Goal: Transaction & Acquisition: Download file/media

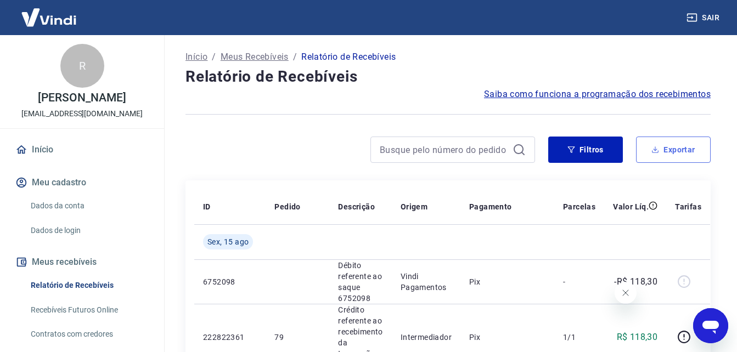
click at [669, 149] on button "Exportar" at bounding box center [673, 150] width 75 height 26
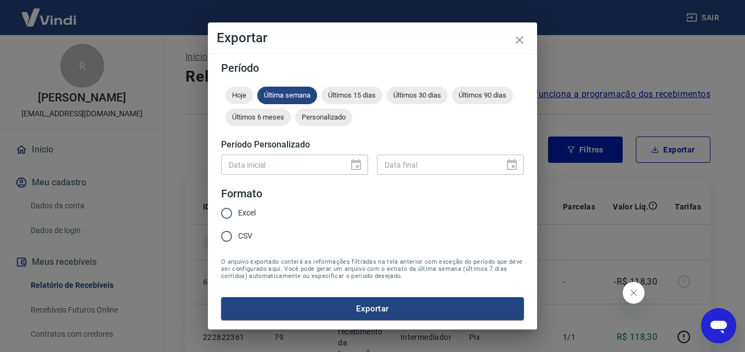
click at [348, 164] on div "Data inicial" at bounding box center [294, 165] width 147 height 20
click at [340, 117] on span "Personalizado" at bounding box center [323, 117] width 57 height 8
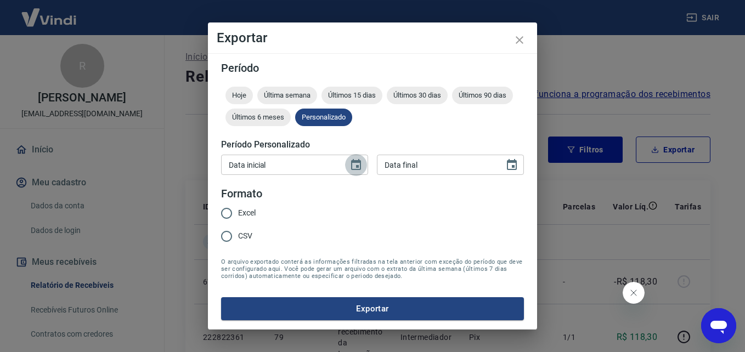
click at [353, 161] on icon "Choose date" at bounding box center [356, 164] width 10 height 11
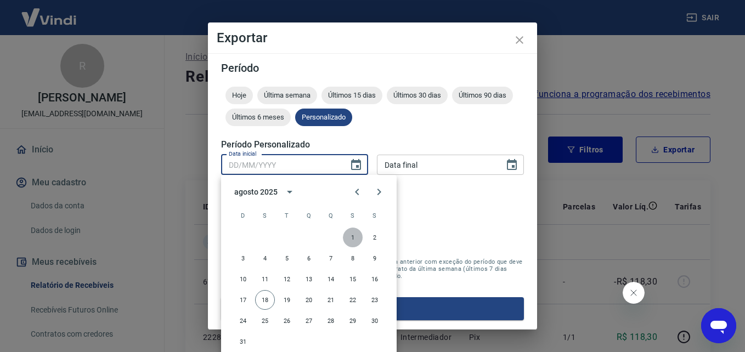
click at [347, 239] on button "1" at bounding box center [353, 238] width 20 height 20
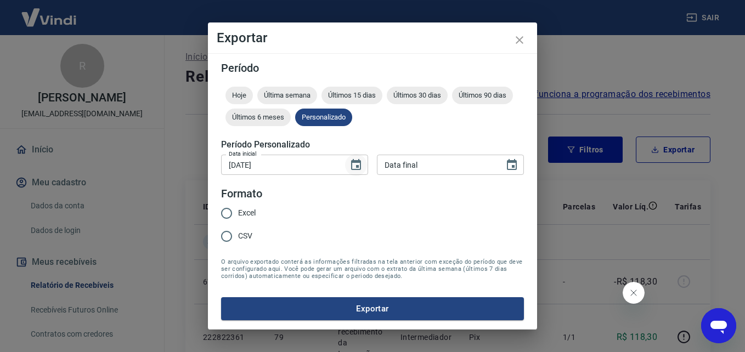
click at [352, 164] on icon "Choose date, selected date is 1 de ago de 2025" at bounding box center [356, 164] width 10 height 11
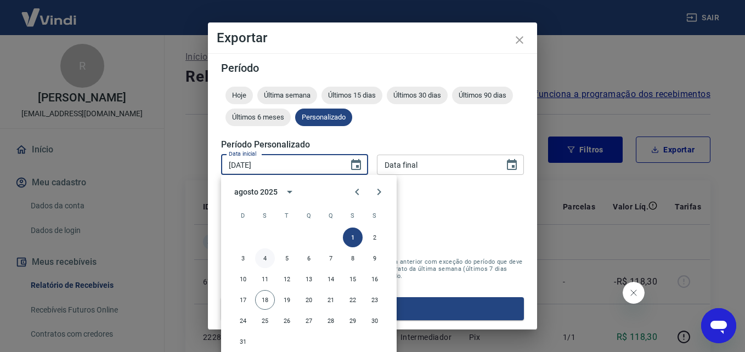
click at [266, 256] on button "4" at bounding box center [265, 258] width 20 height 20
type input "[DATE]"
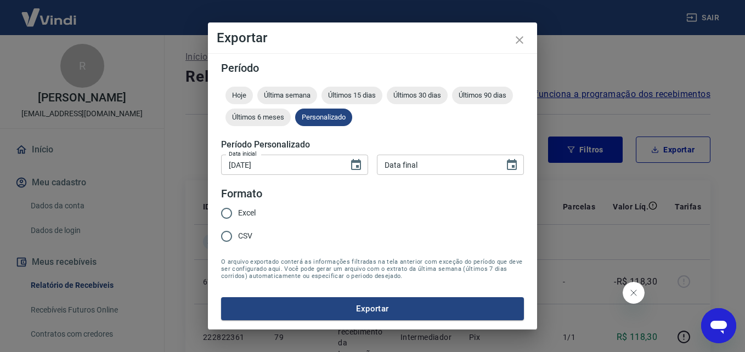
type input "DD/MM/YYYY"
click at [446, 165] on input "DD/MM/YYYY" at bounding box center [437, 165] width 120 height 20
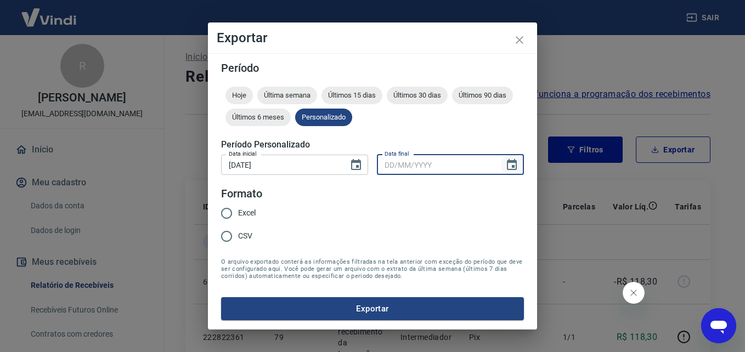
click at [511, 167] on icon "Choose date" at bounding box center [511, 165] width 13 height 13
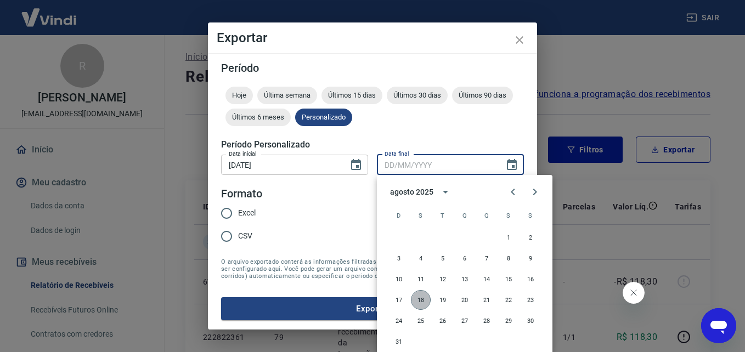
click at [416, 298] on button "18" at bounding box center [421, 300] width 20 height 20
type input "[DATE]"
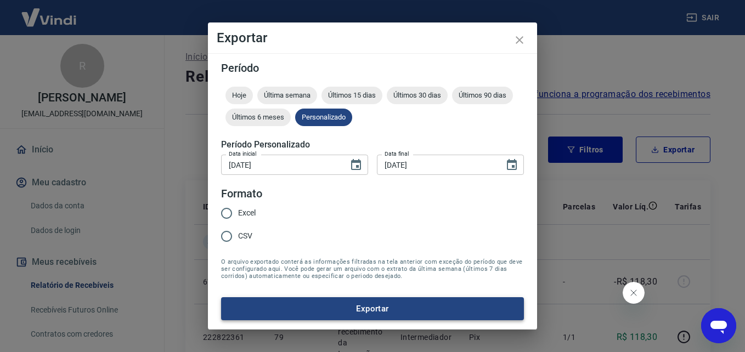
click at [371, 308] on button "Exportar" at bounding box center [372, 308] width 303 height 23
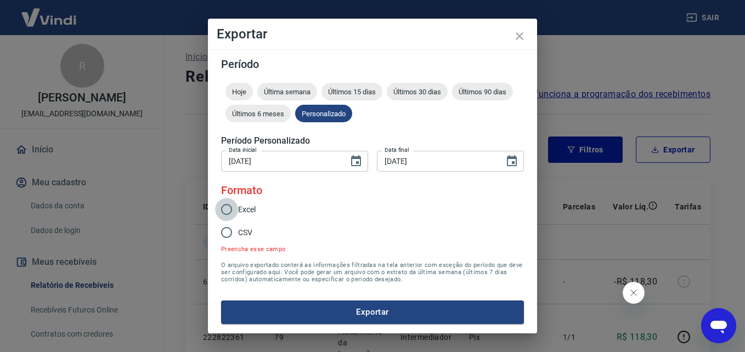
click at [225, 213] on input "Excel" at bounding box center [226, 209] width 23 height 23
radio input "true"
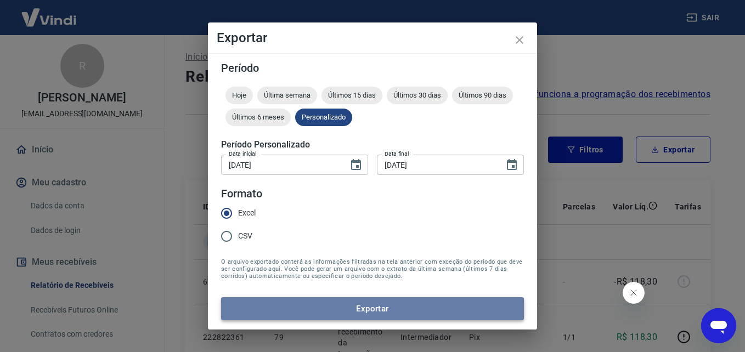
click at [313, 307] on button "Exportar" at bounding box center [372, 308] width 303 height 23
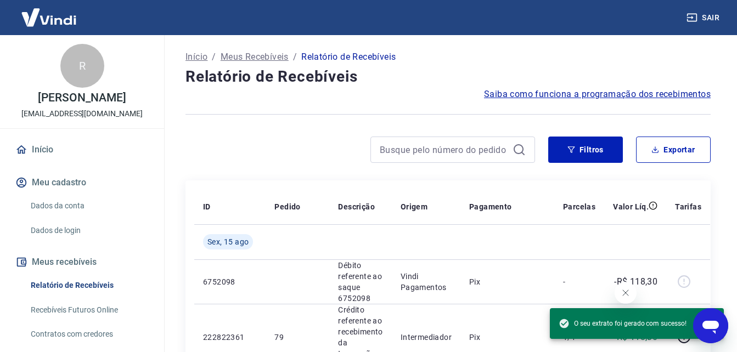
click at [383, 116] on div at bounding box center [447, 114] width 525 height 27
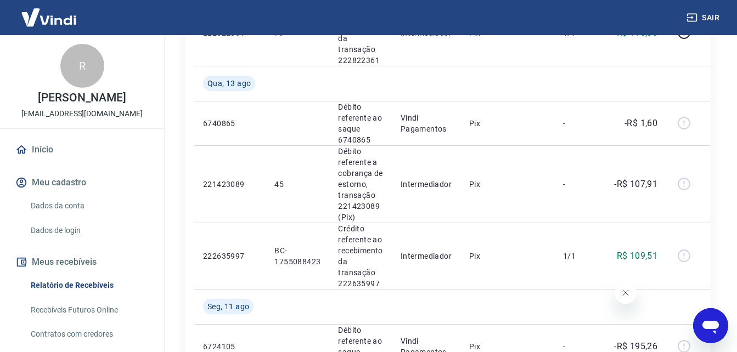
scroll to position [308, 0]
